Goal: Task Accomplishment & Management: Manage account settings

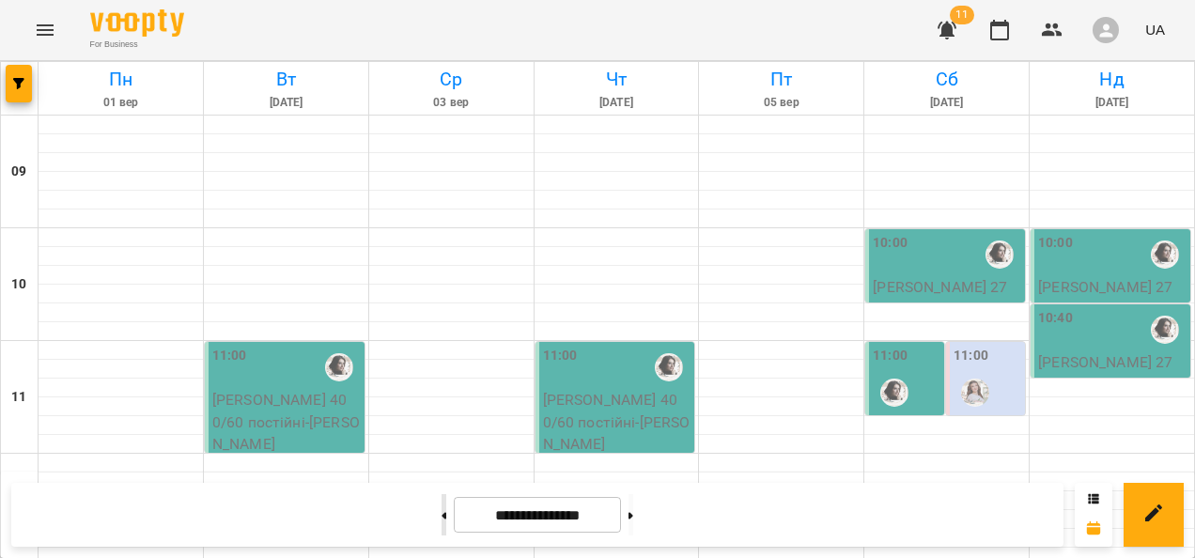
click at [443, 515] on icon at bounding box center [445, 515] width 5 height 7
type input "**********"
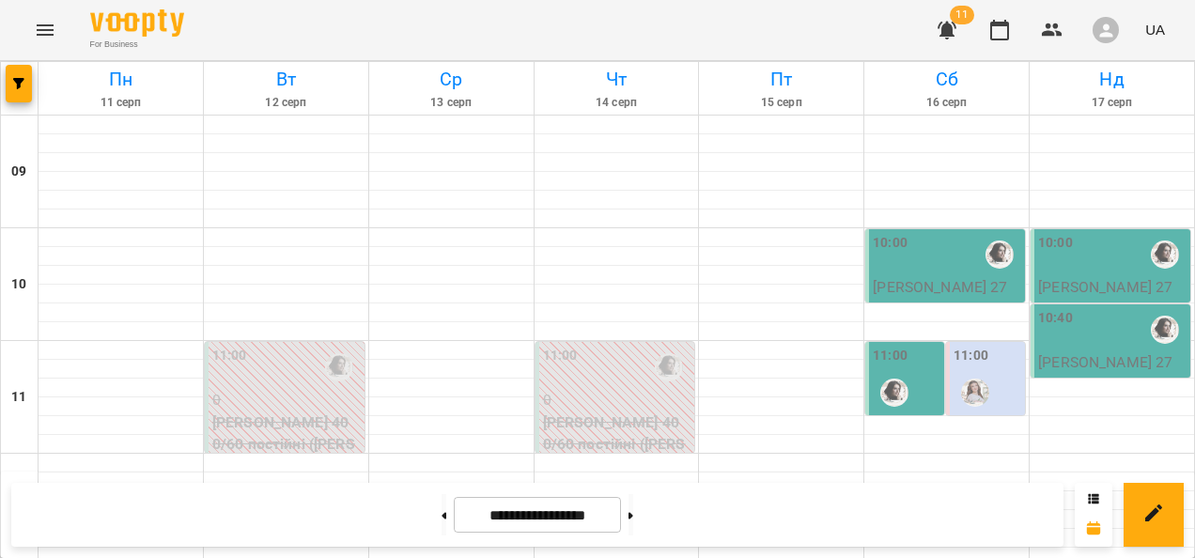
scroll to position [282, 0]
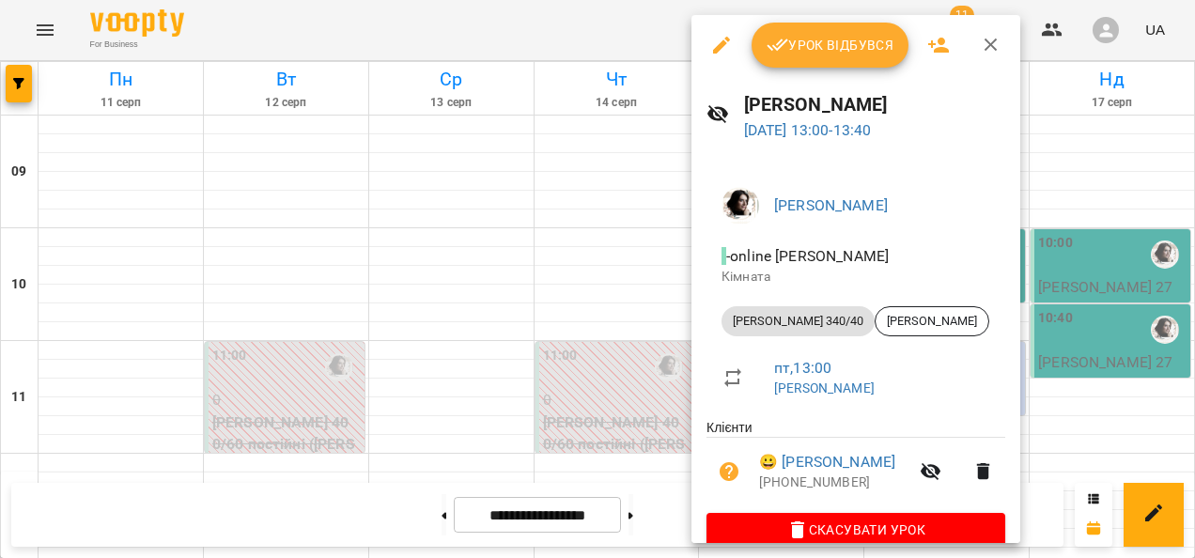
click at [811, 51] on span "Урок відбувся" at bounding box center [831, 45] width 128 height 23
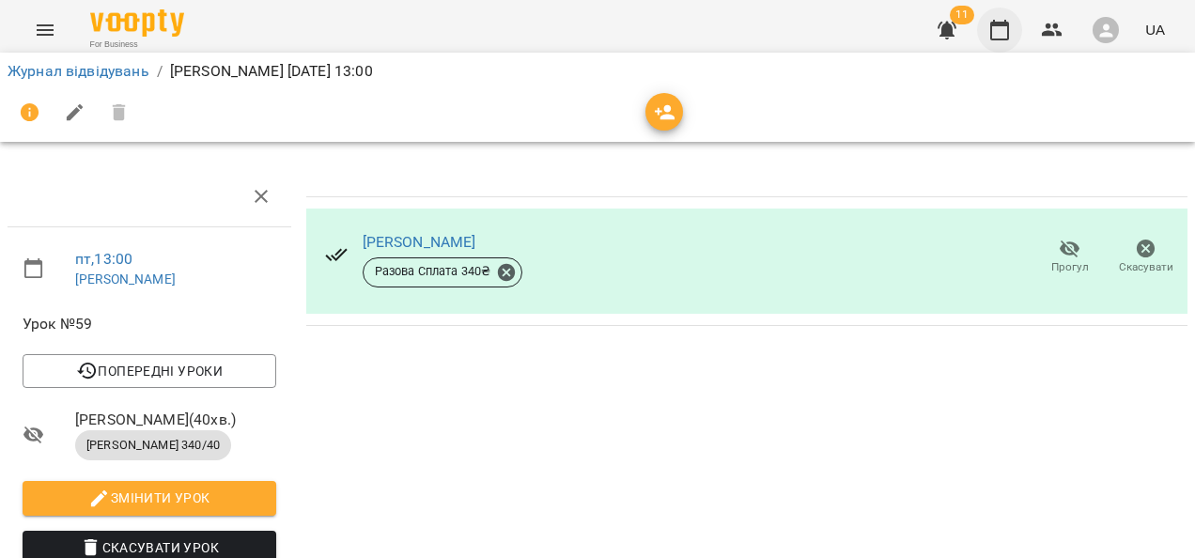
click at [992, 36] on icon "button" at bounding box center [1000, 30] width 23 height 23
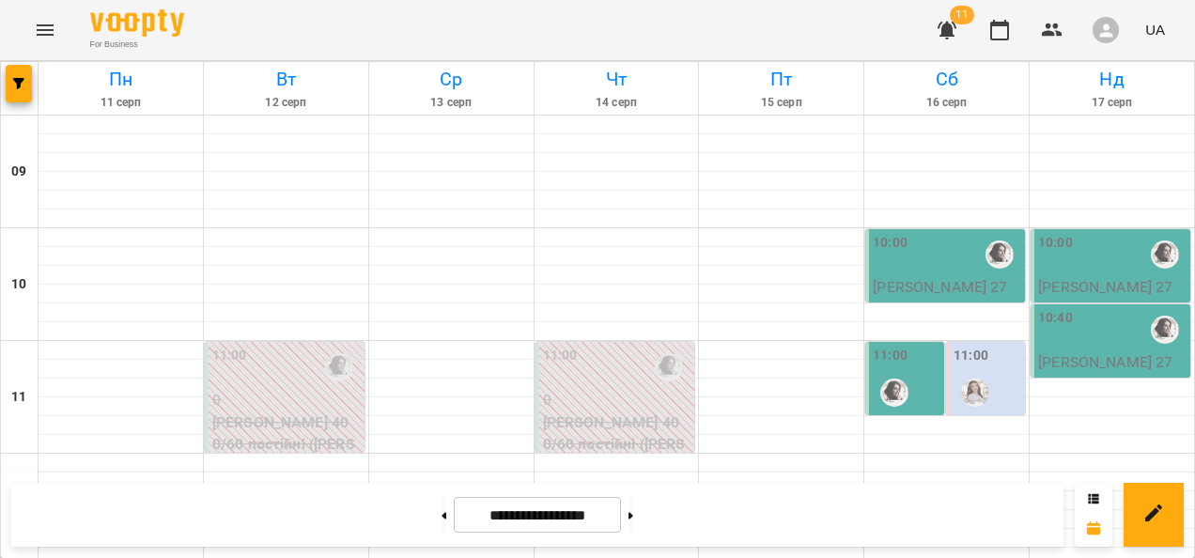
scroll to position [1107, 0]
